Goal: Find specific page/section: Find specific page/section

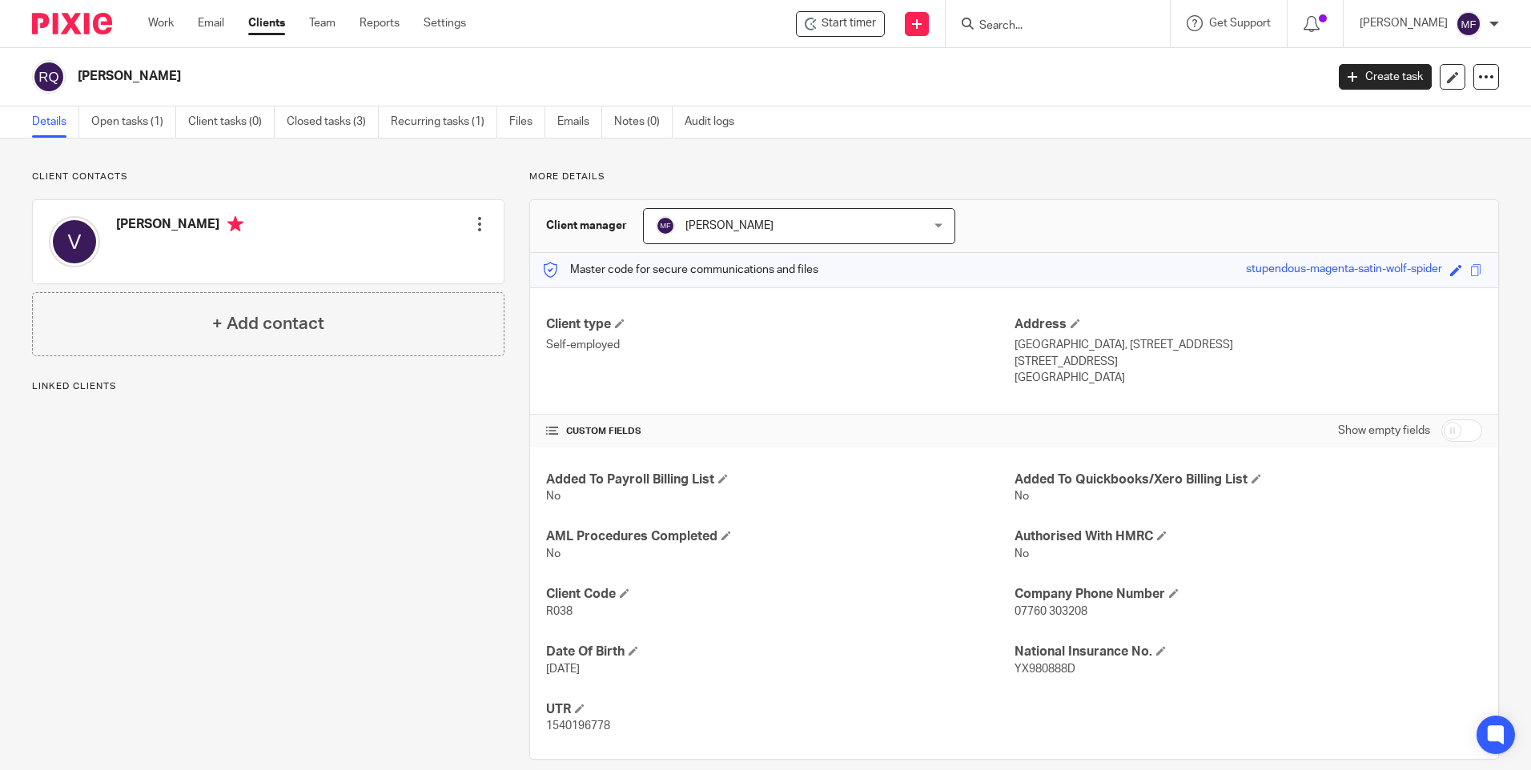
click at [1019, 23] on input "Search" at bounding box center [1050, 26] width 144 height 14
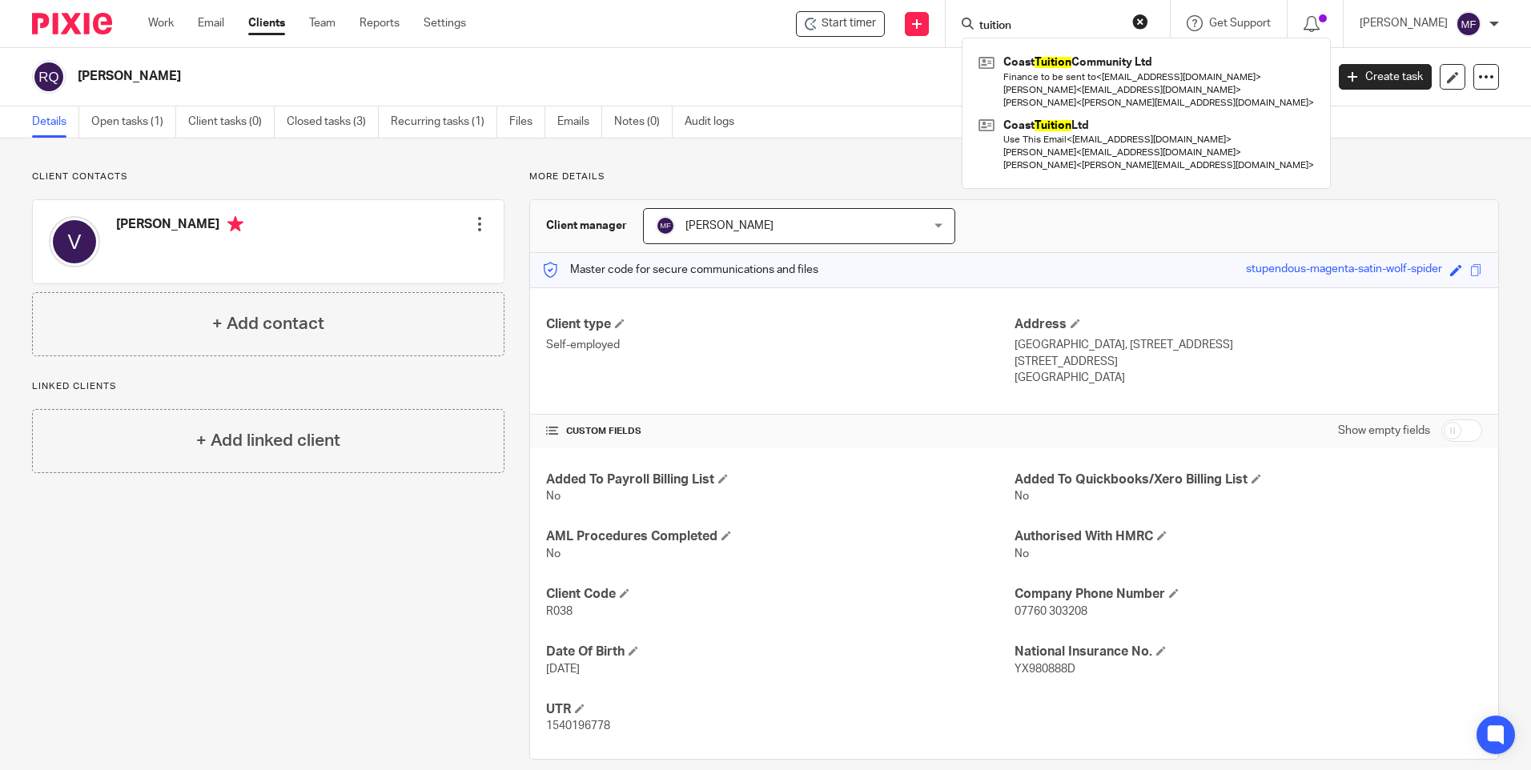
type input "tuition"
click button "submit" at bounding box center [0, 0] width 0 height 0
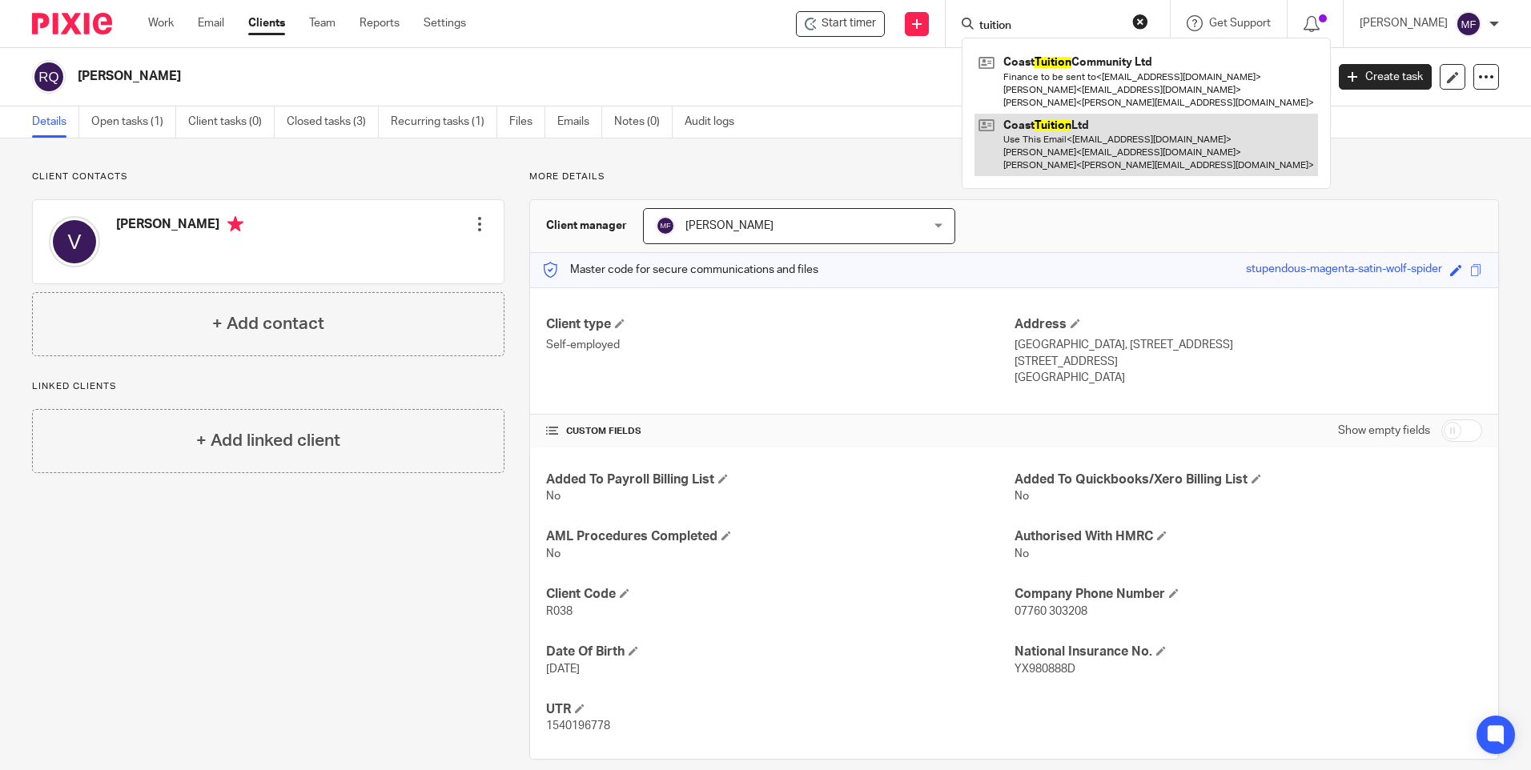
click at [1084, 131] on link at bounding box center [1146, 145] width 344 height 63
